Goal: Information Seeking & Learning: Learn about a topic

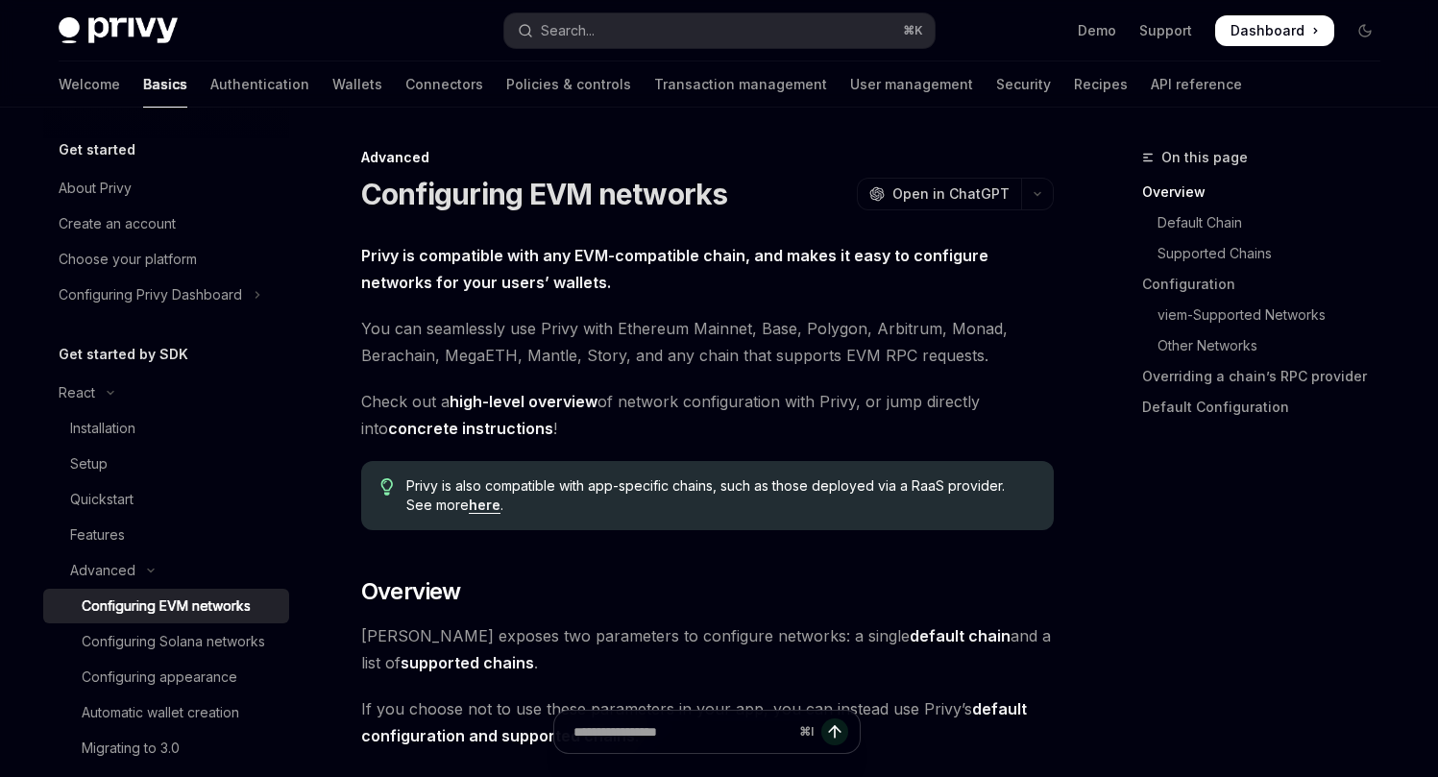
type textarea "*"
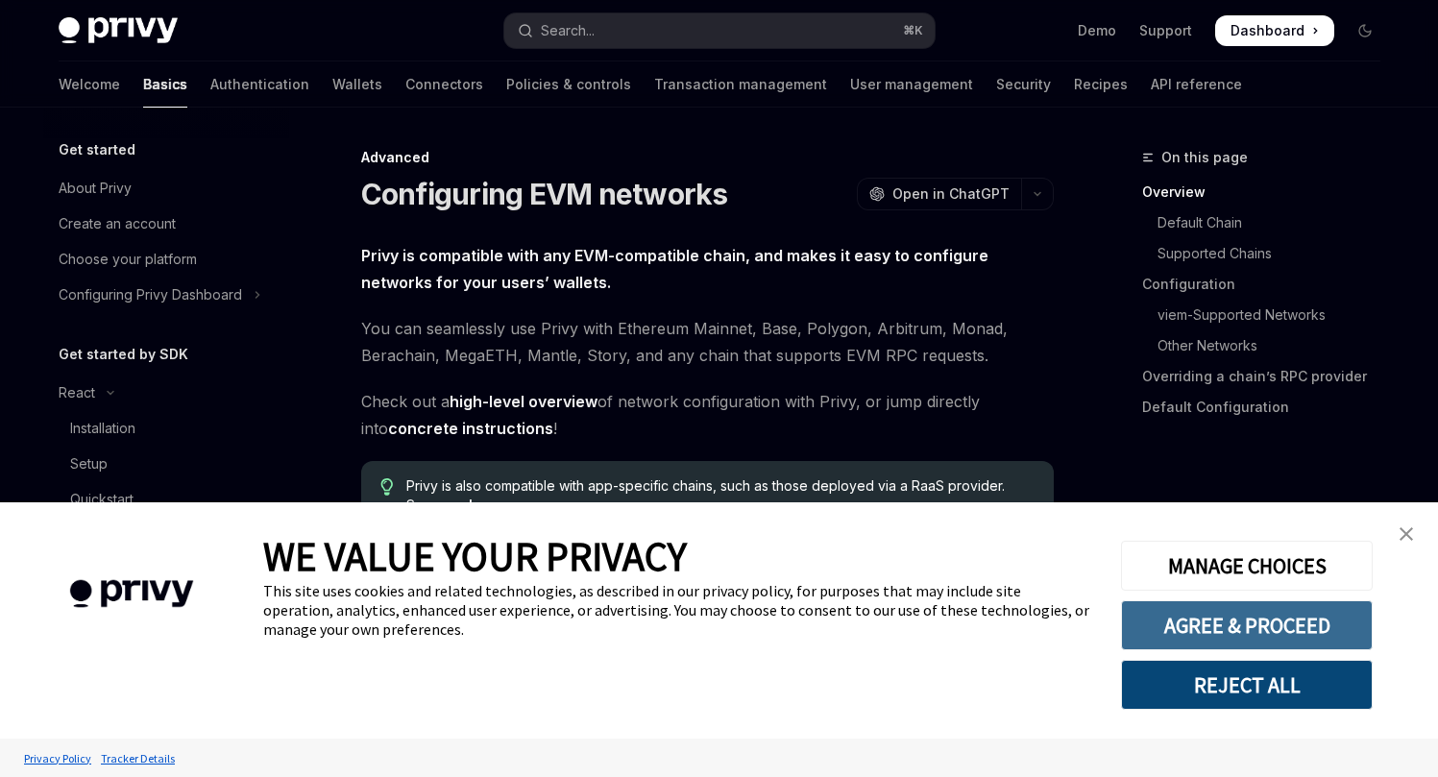
click at [1168, 616] on button "AGREE & PROCEED" at bounding box center [1247, 626] width 252 height 50
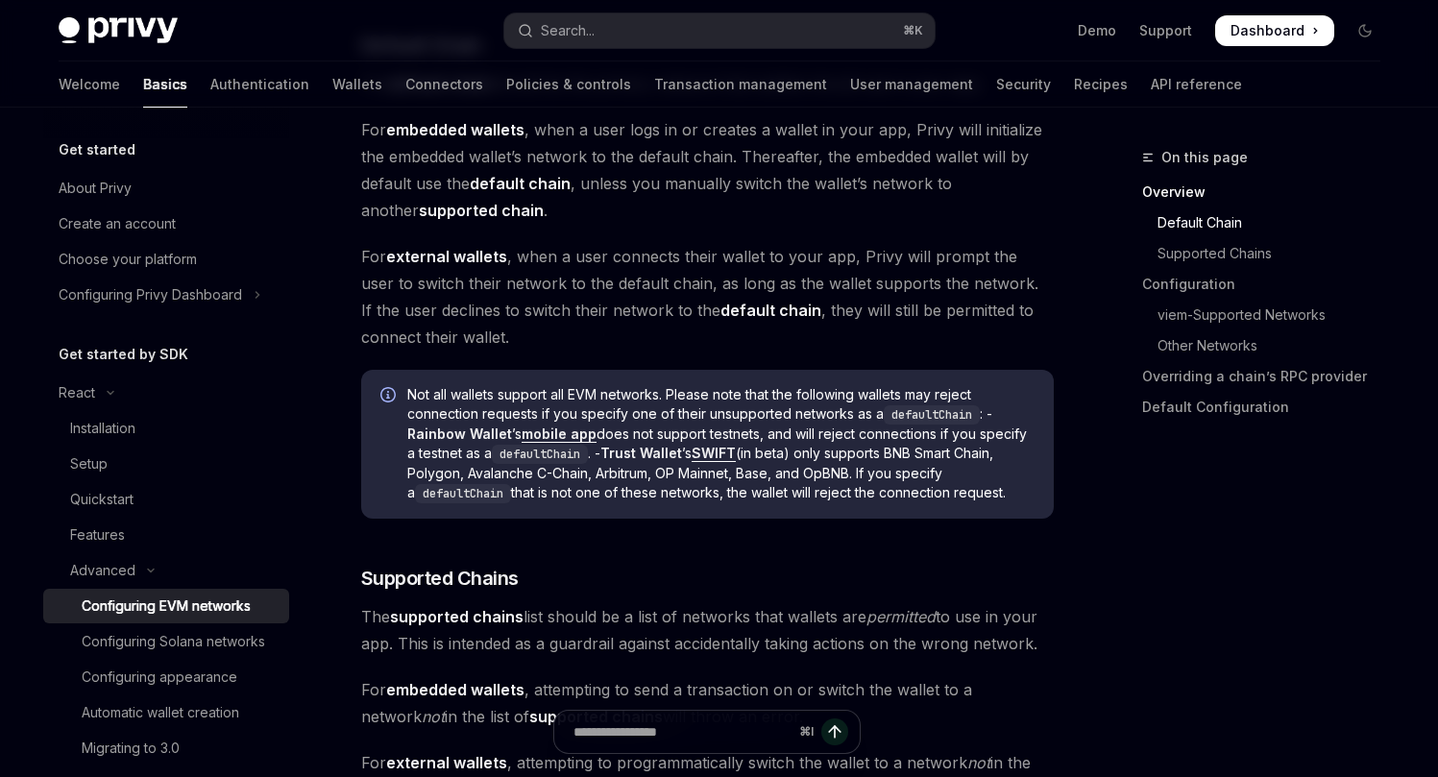
scroll to position [885, 0]
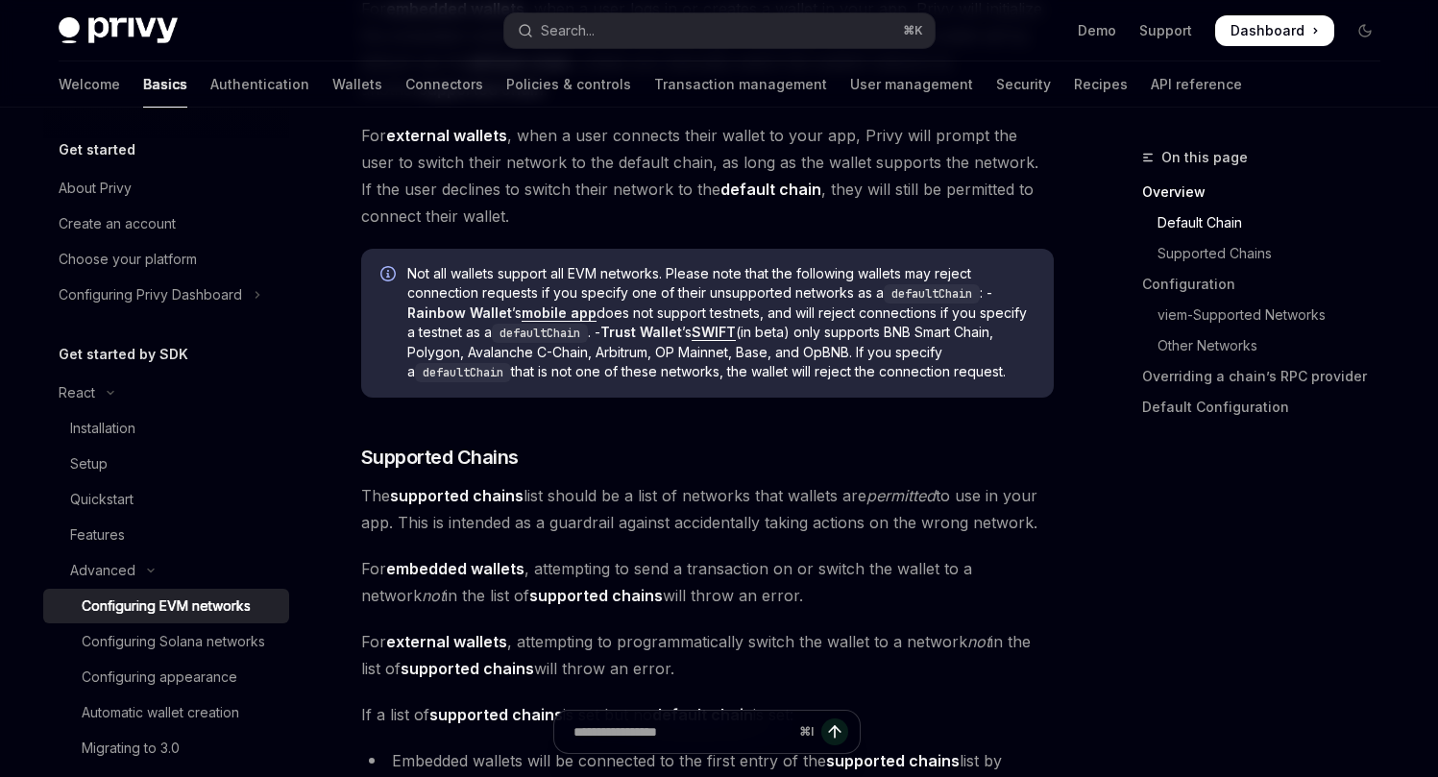
click at [474, 492] on strong "supported chains" at bounding box center [457, 495] width 134 height 19
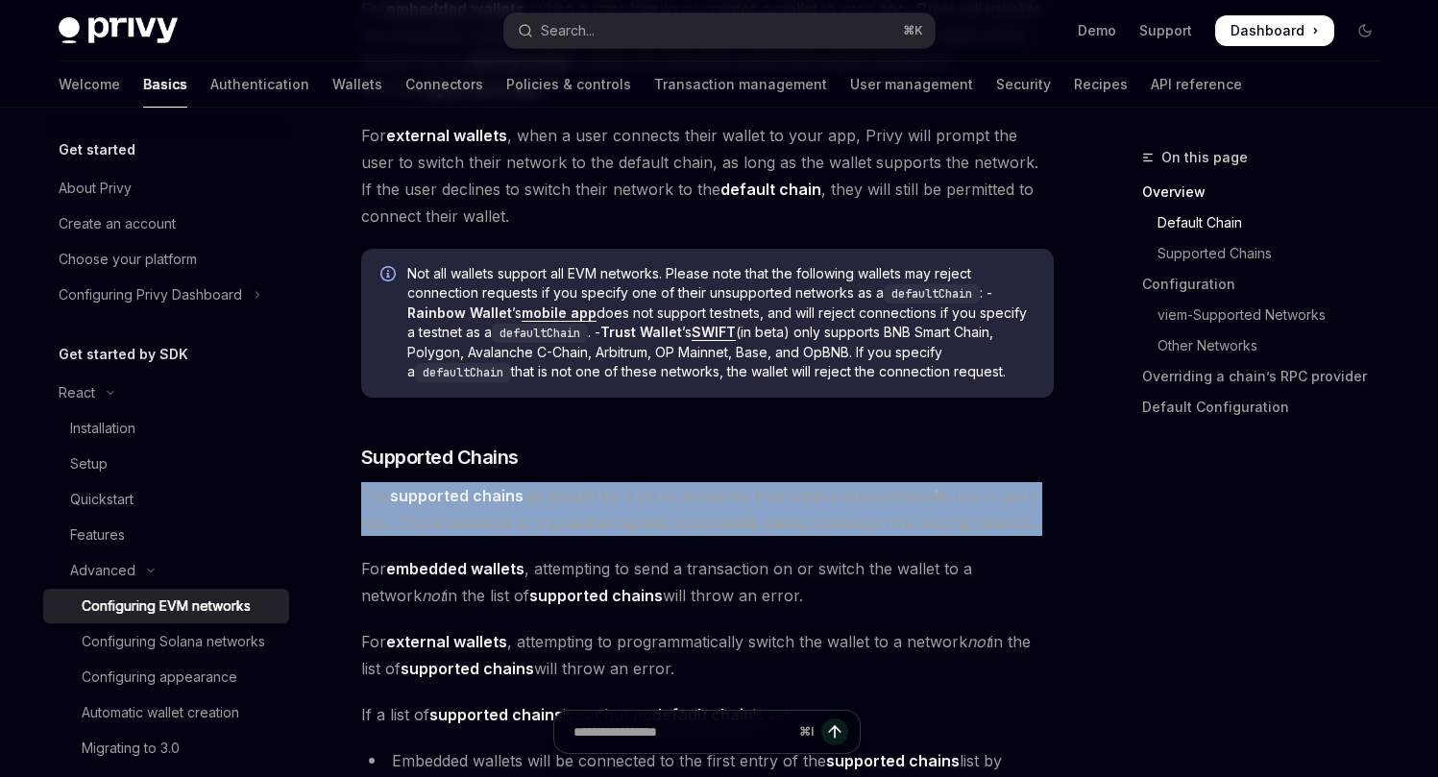
click at [474, 492] on strong "supported chains" at bounding box center [457, 495] width 134 height 19
click at [481, 501] on strong "supported chains" at bounding box center [457, 495] width 134 height 19
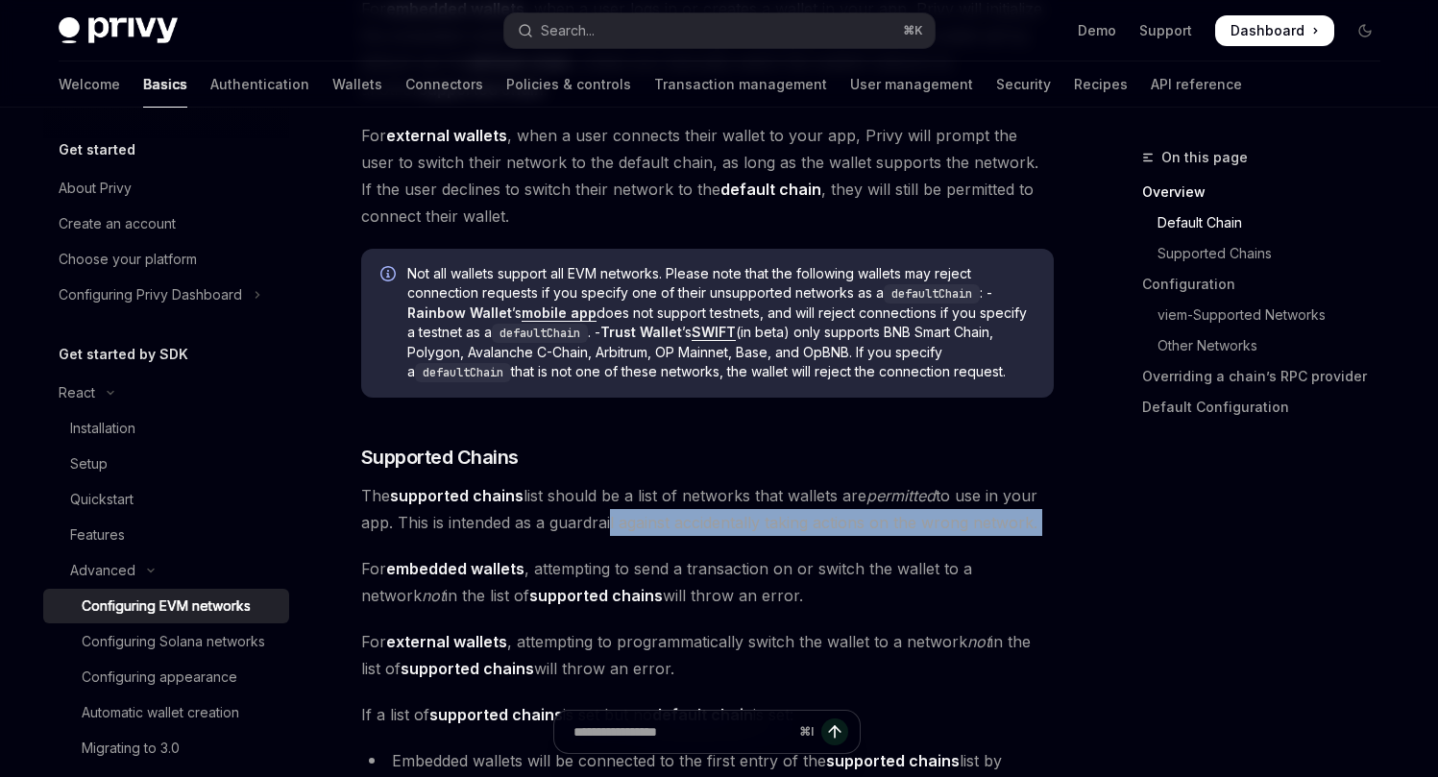
click at [603, 520] on span "The supported chains list should be a list of networks that wallets are permitt…" at bounding box center [707, 509] width 693 height 54
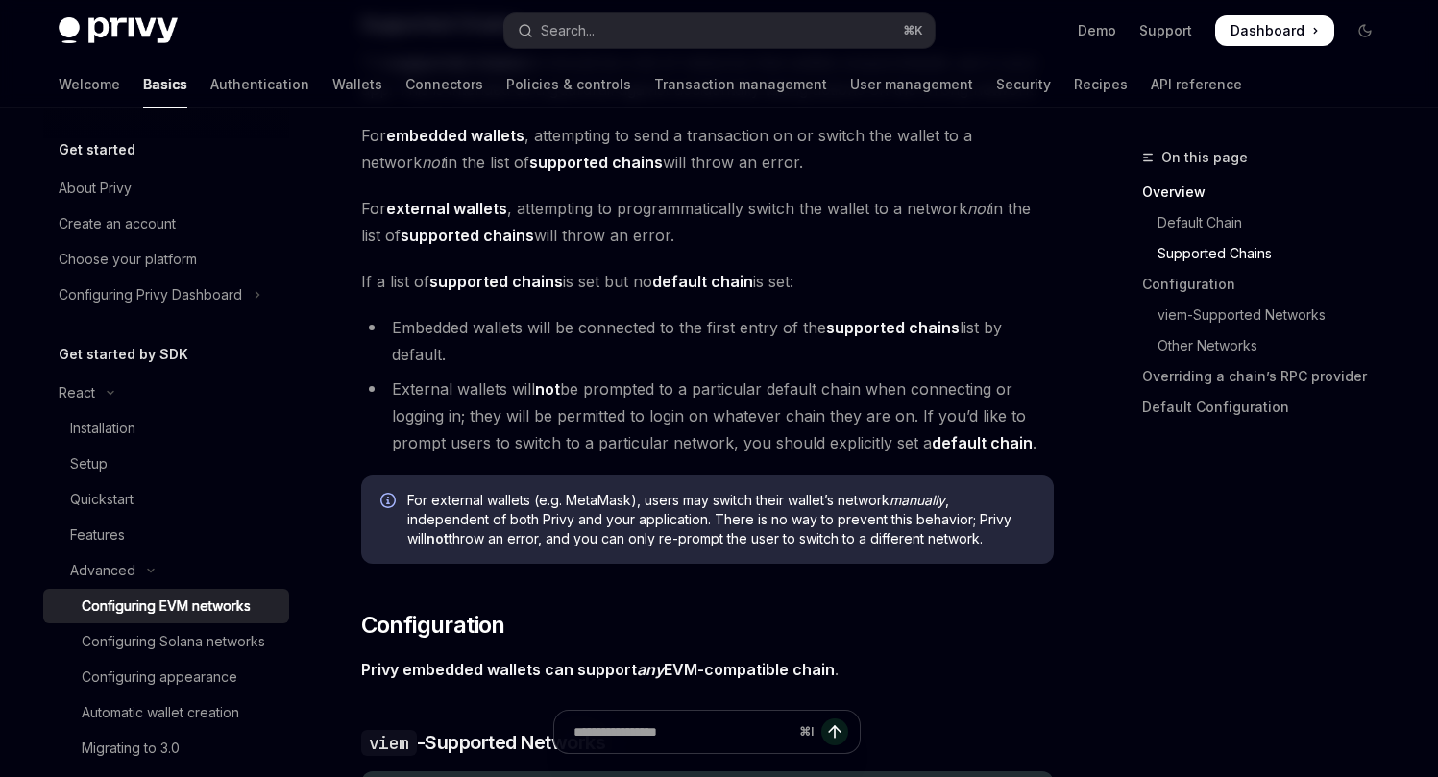
click at [602, 518] on span "For external wallets (e.g. MetaMask), users may switch their wallet’s network m…" at bounding box center [720, 520] width 627 height 58
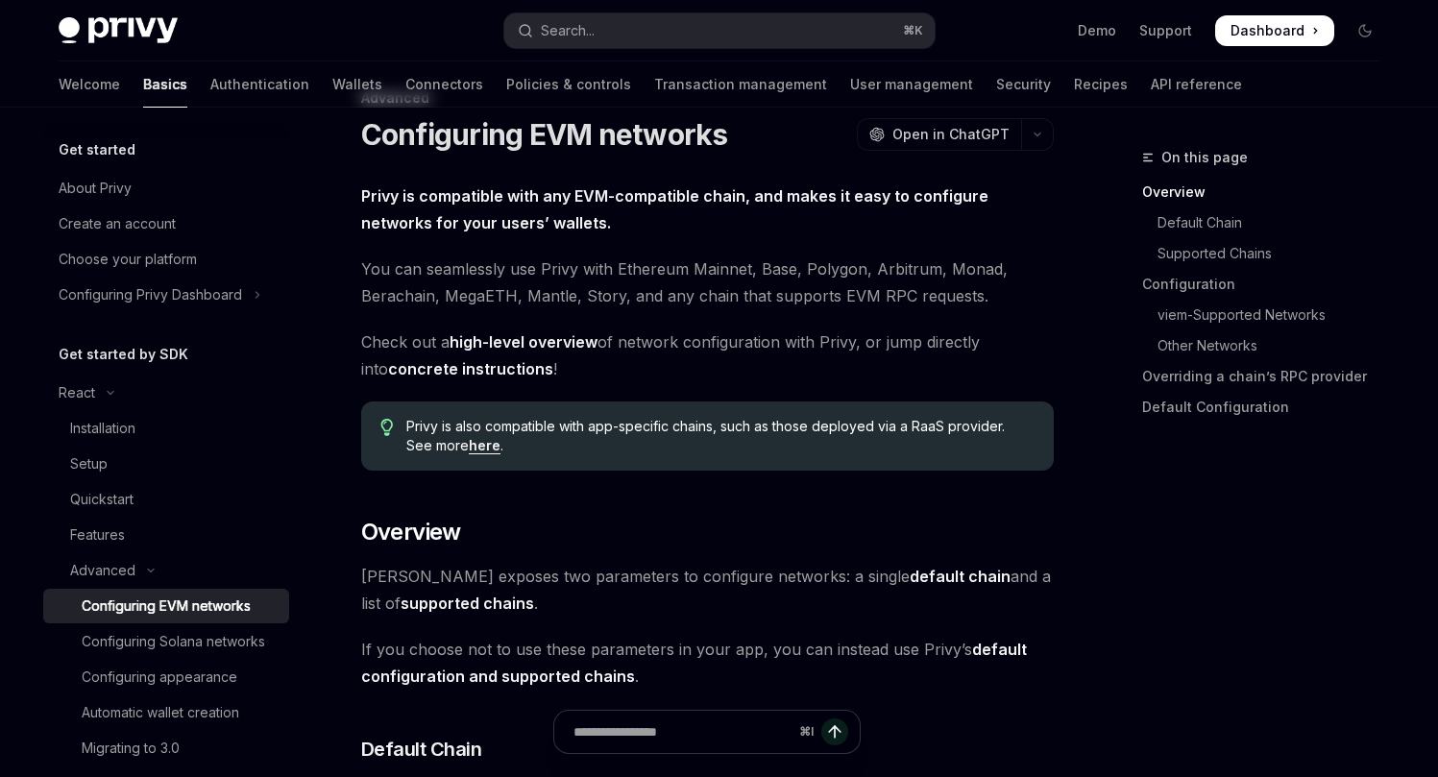
scroll to position [0, 0]
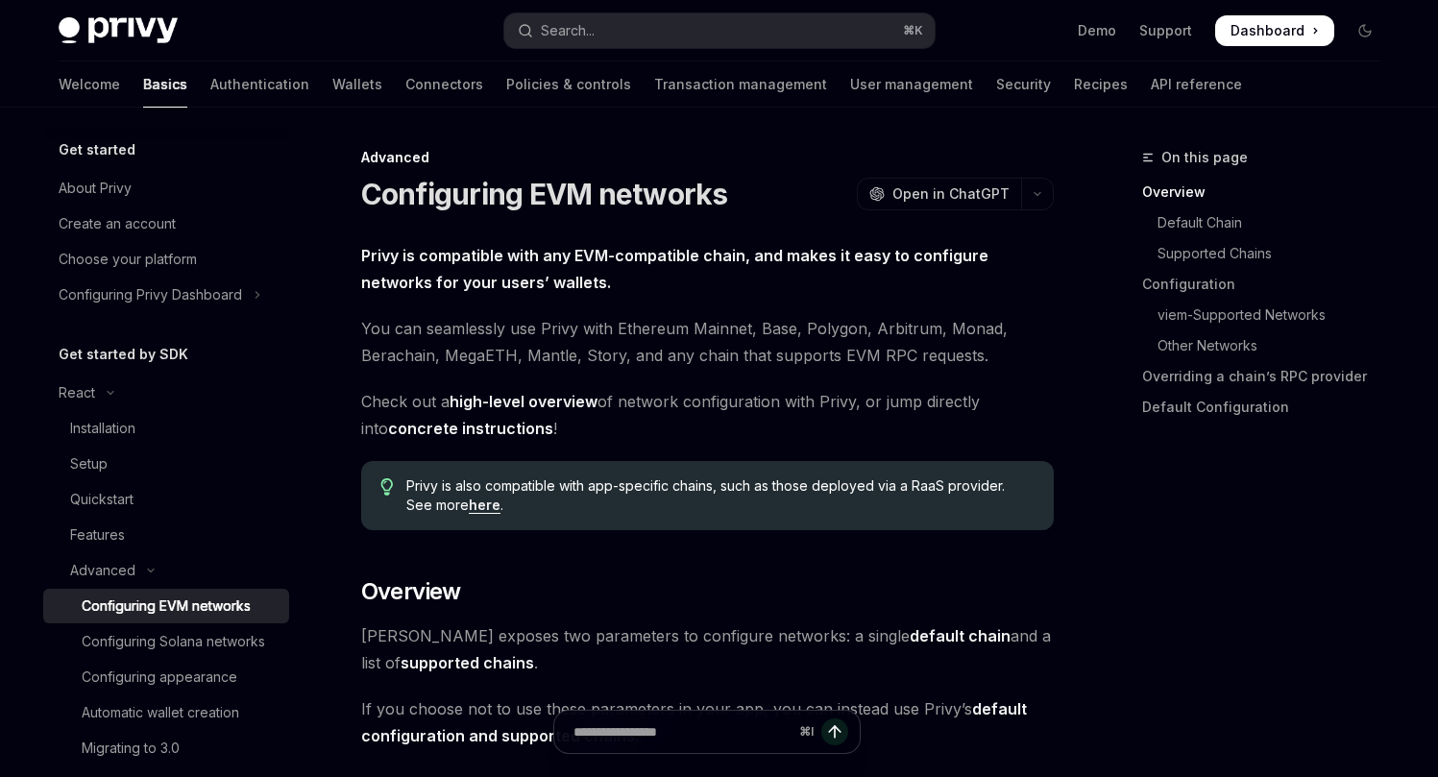
click at [472, 334] on span "You can seamlessly use Privy with Ethereum Mainnet, Base, Polygon, Arbitrum, Mo…" at bounding box center [707, 342] width 693 height 54
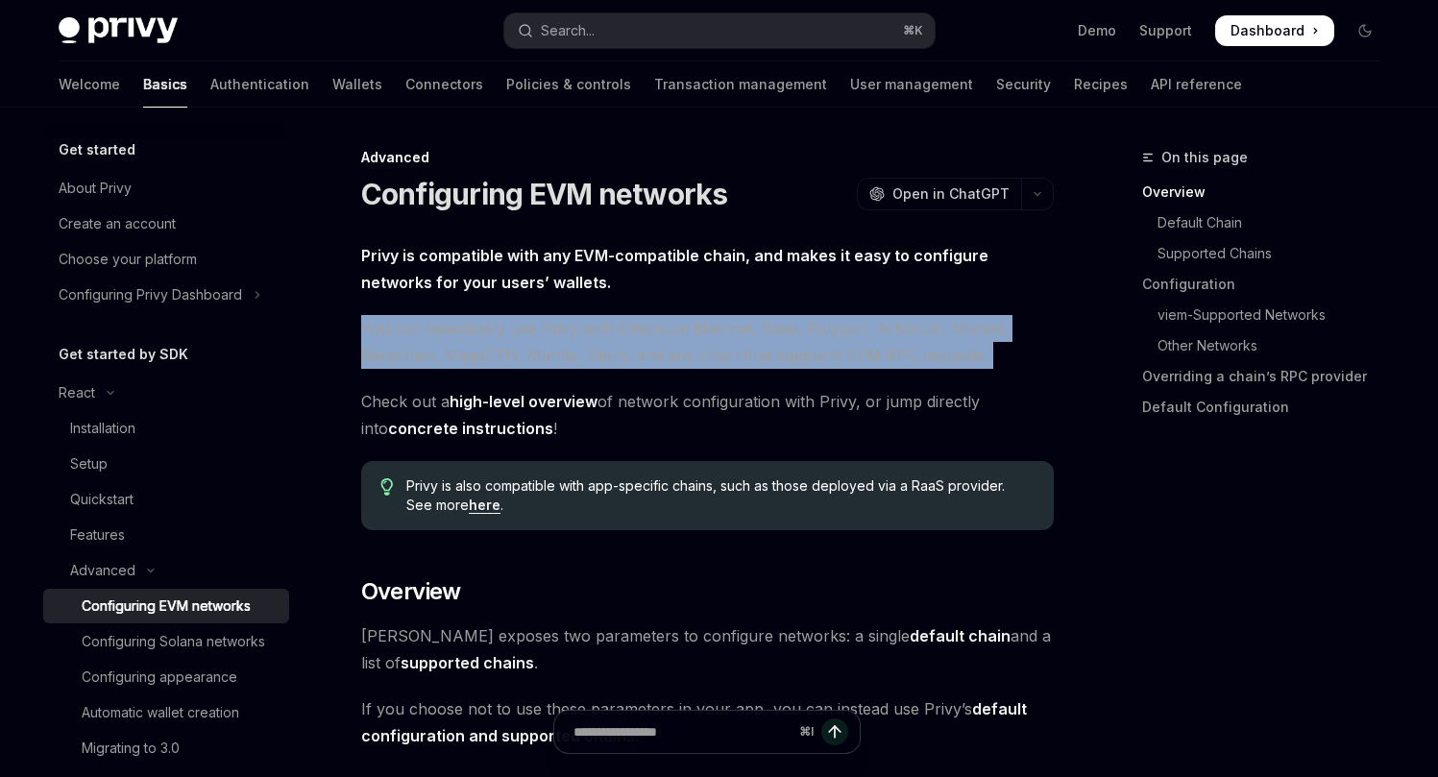
click at [472, 334] on span "You can seamlessly use Privy with Ethereum Mainnet, Base, Polygon, Arbitrum, Mo…" at bounding box center [707, 342] width 693 height 54
click at [459, 346] on span "You can seamlessly use Privy with Ethereum Mainnet, Base, Polygon, Arbitrum, Mo…" at bounding box center [707, 342] width 693 height 54
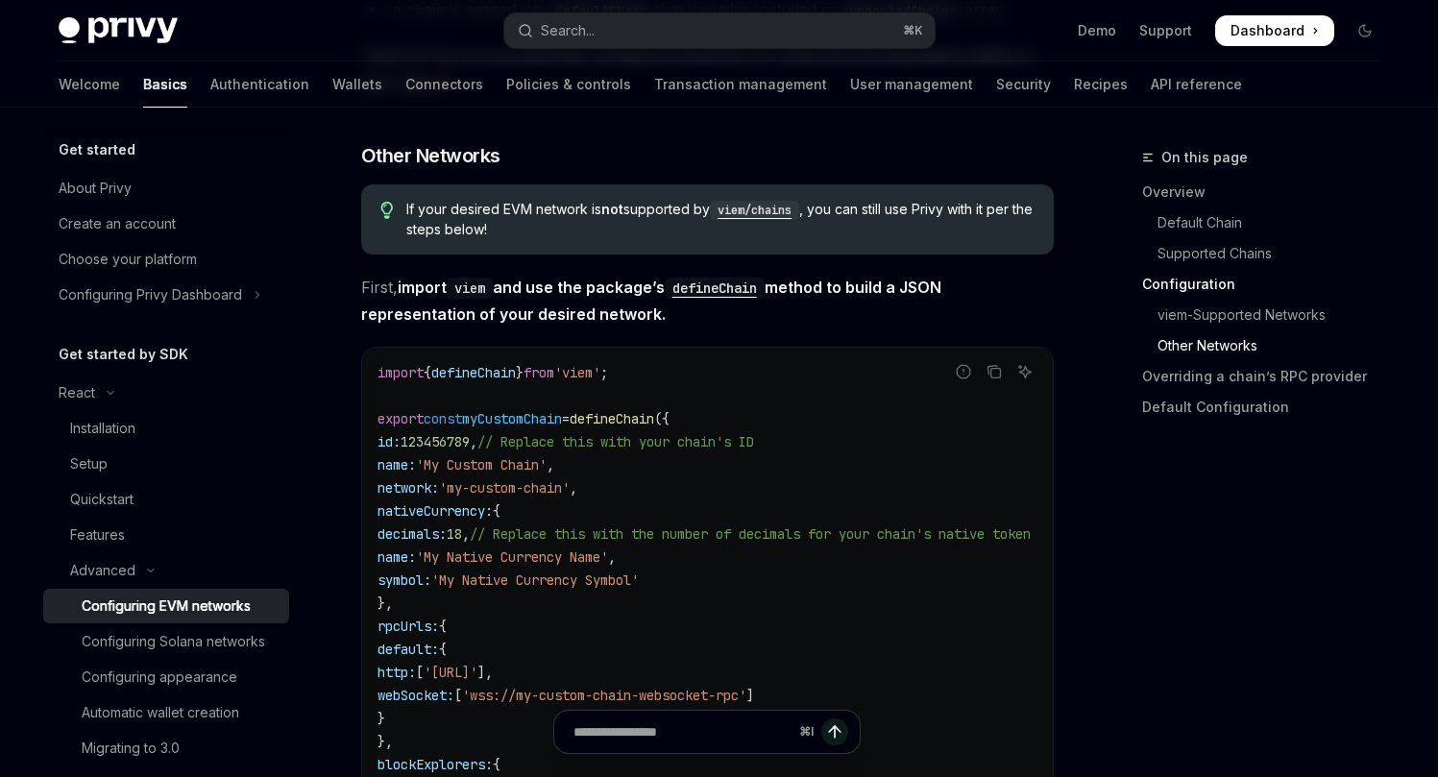
scroll to position [3163, 0]
